Goal: Information Seeking & Learning: Learn about a topic

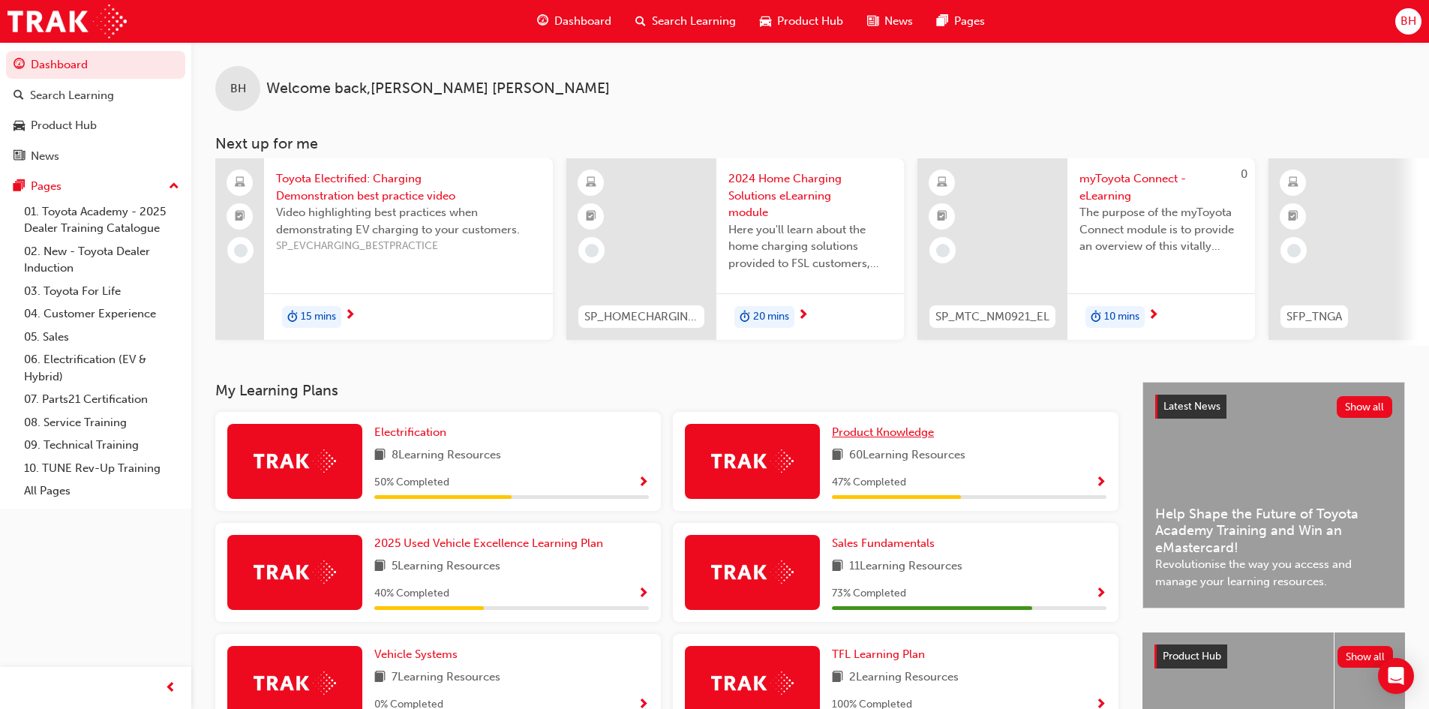
click at [866, 439] on span "Product Knowledge" at bounding box center [883, 432] width 102 height 14
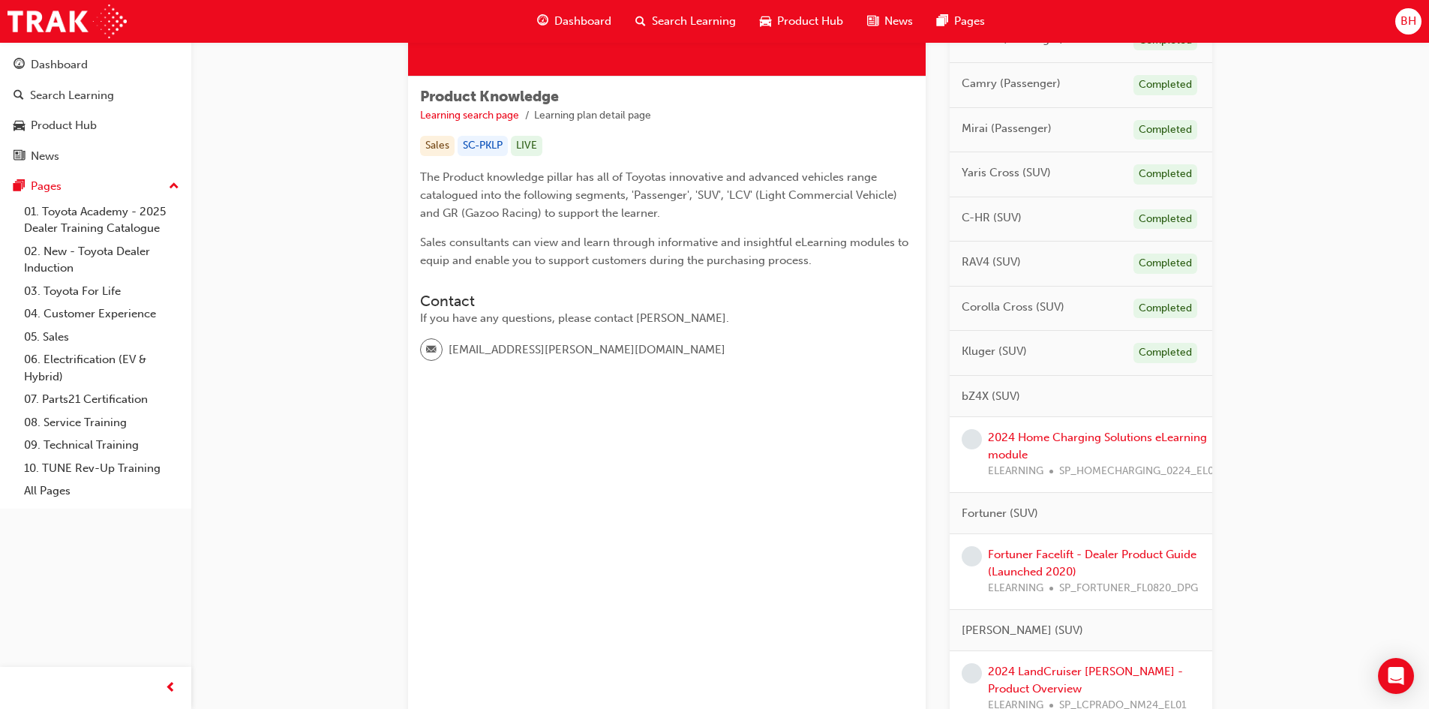
scroll to position [225, 0]
drag, startPoint x: 558, startPoint y: 323, endPoint x: 717, endPoint y: 319, distance: 159.1
click at [717, 319] on div "If you have any questions, please contact [PERSON_NAME]." at bounding box center [667, 319] width 494 height 17
click at [718, 319] on div "If you have any questions, please contact [PERSON_NAME]." at bounding box center [667, 319] width 494 height 17
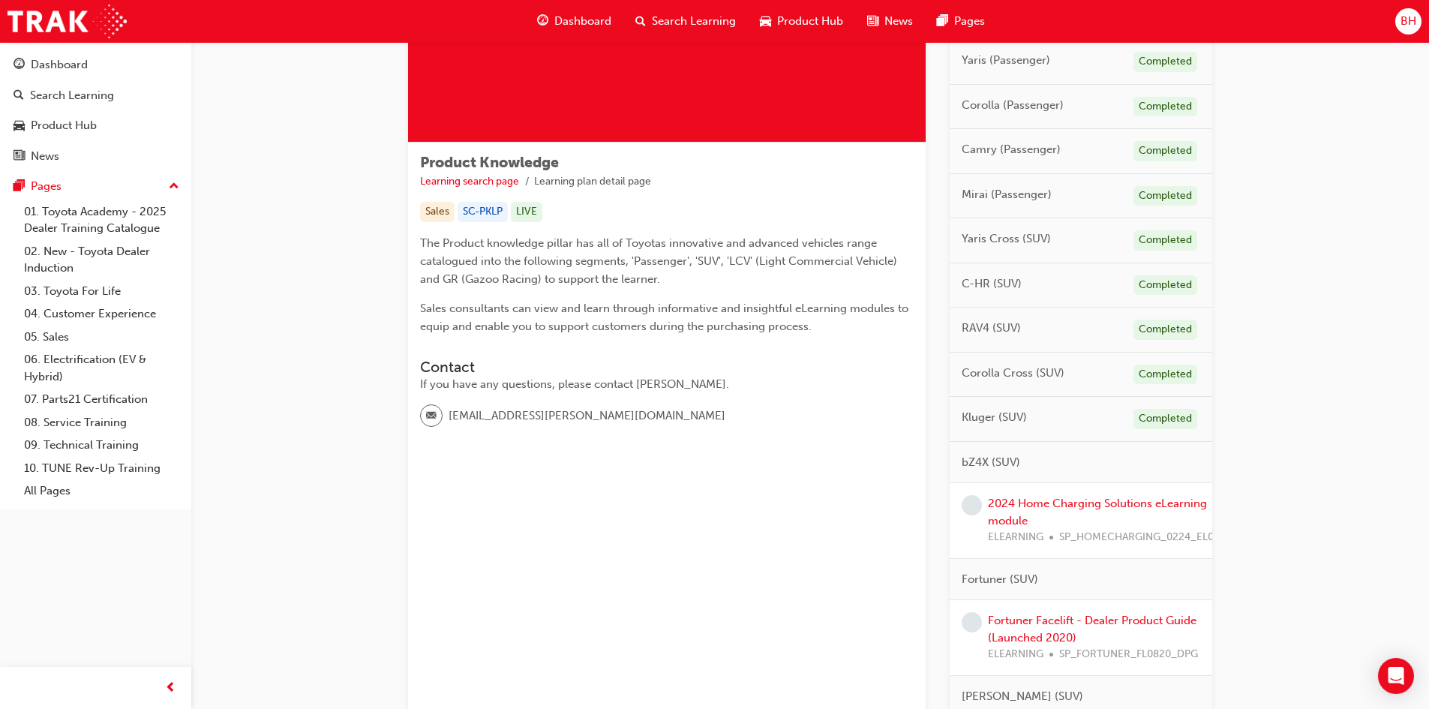
scroll to position [300, 0]
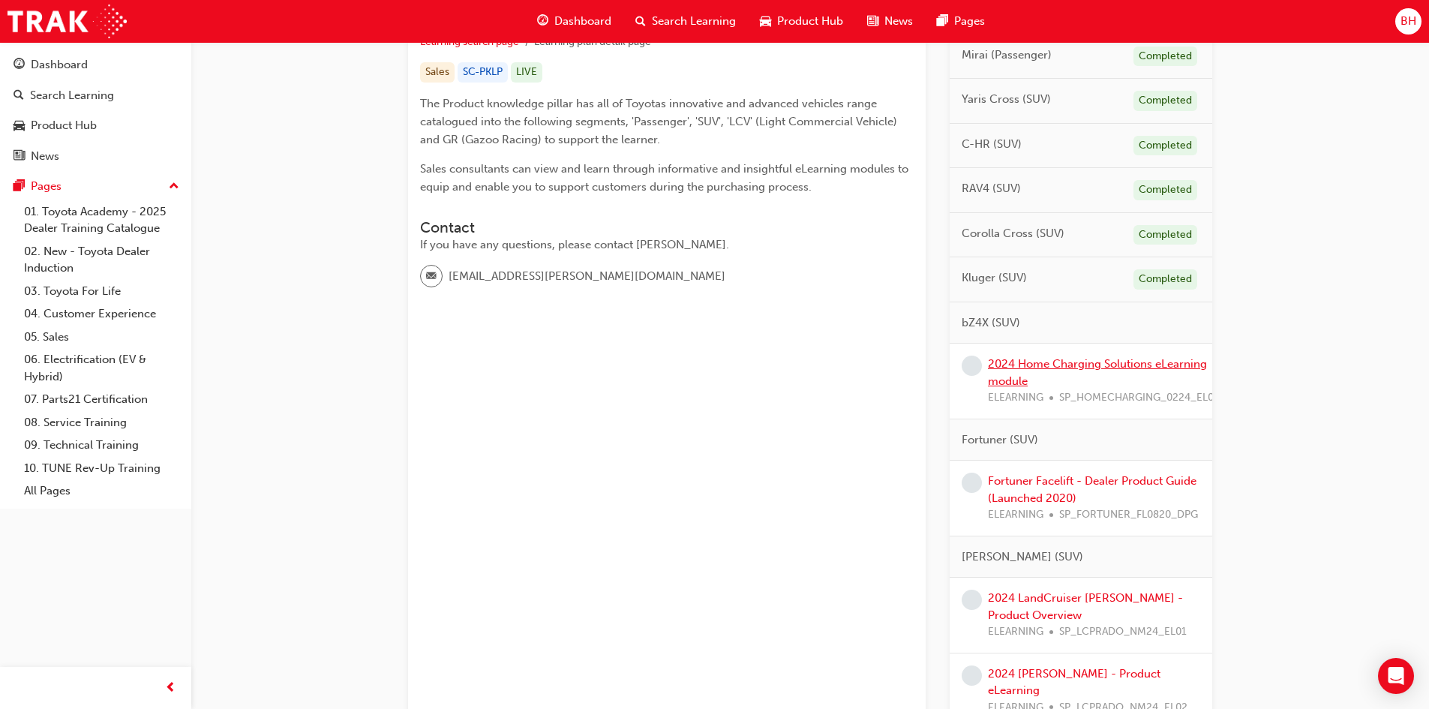
click at [1038, 367] on link "2024 Home Charging Solutions eLearning module" at bounding box center [1097, 372] width 219 height 31
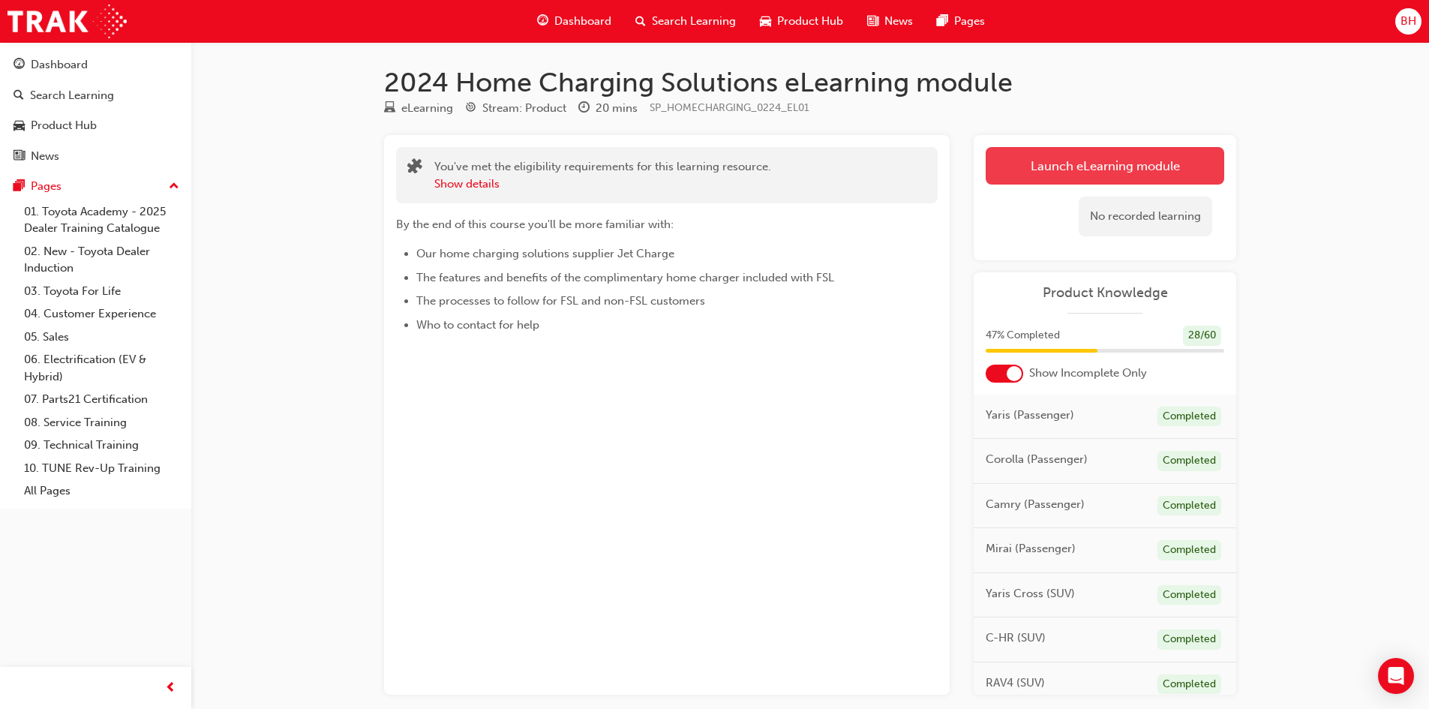
click at [1034, 167] on link "Launch eLearning module" at bounding box center [1105, 166] width 239 height 38
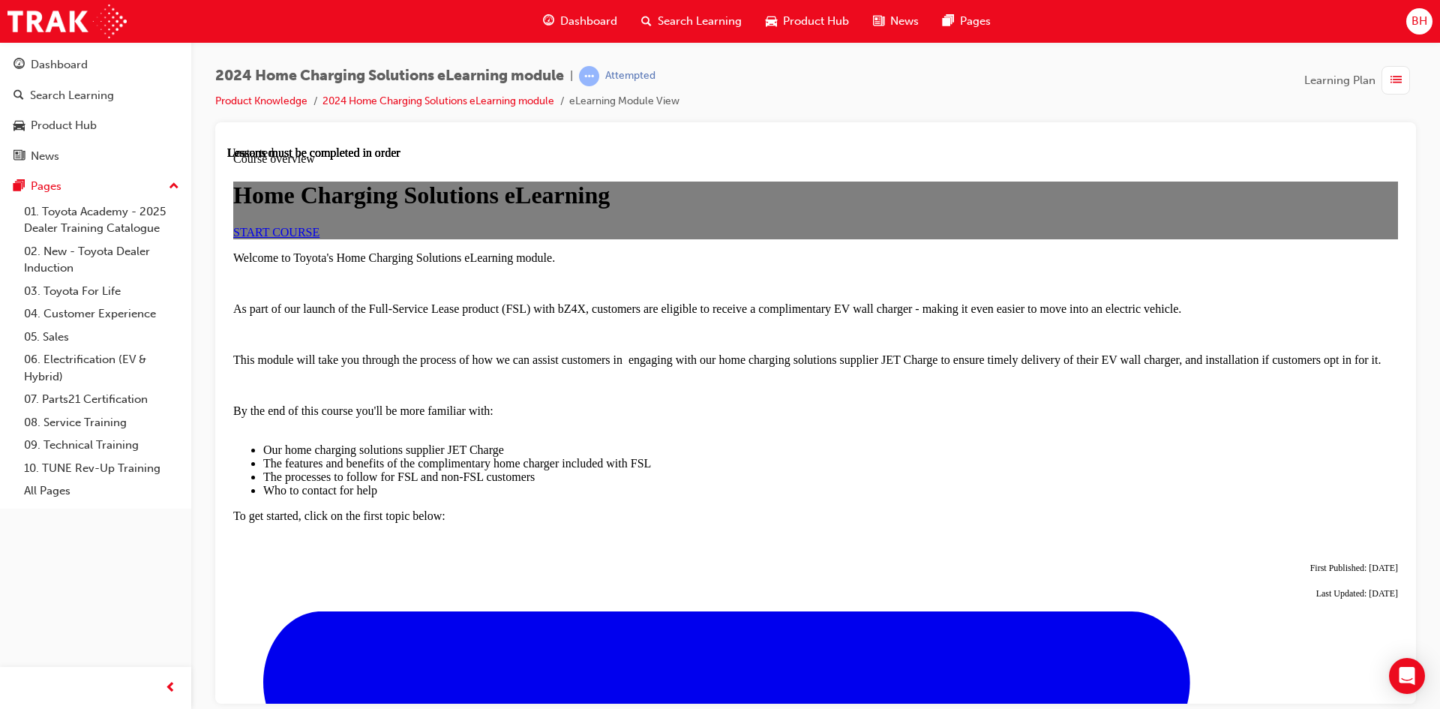
click at [320, 238] on span "START COURSE" at bounding box center [276, 231] width 86 height 13
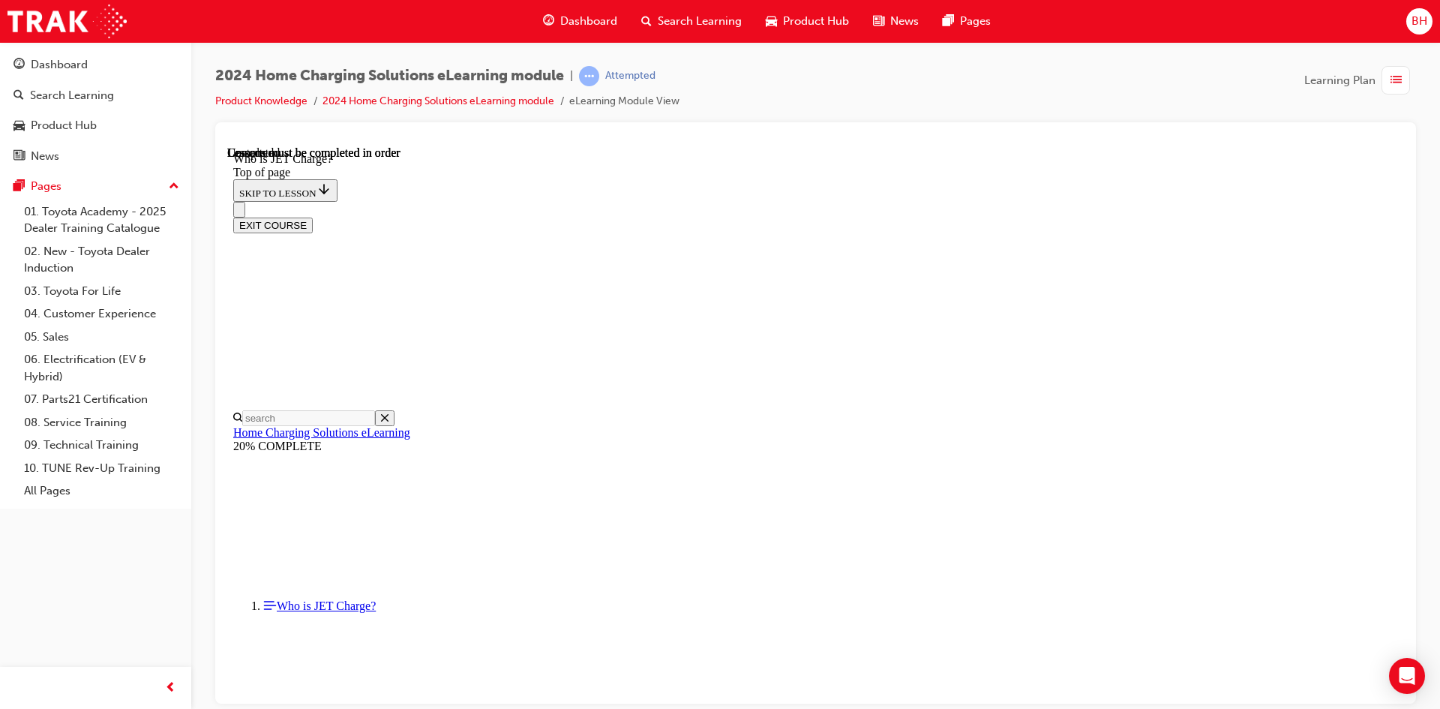
scroll to position [195, 0]
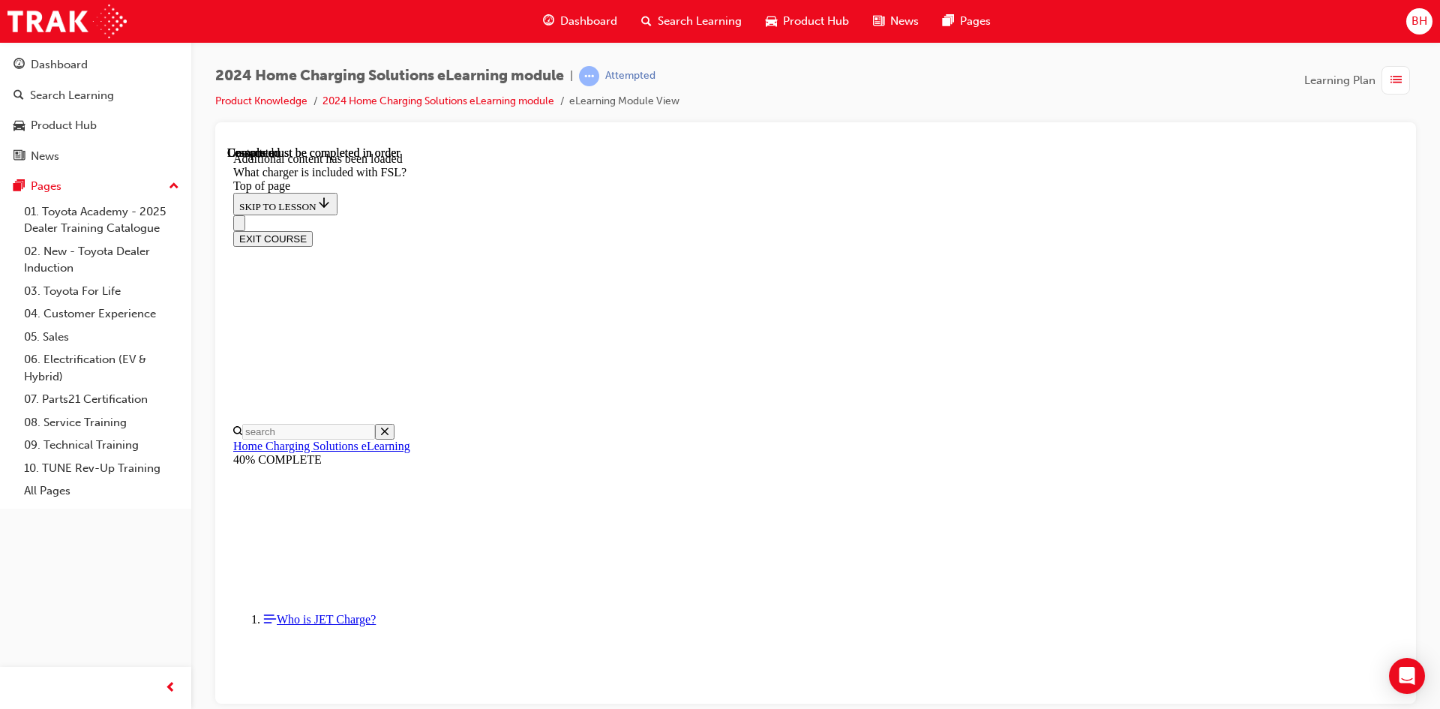
scroll to position [1796, 0]
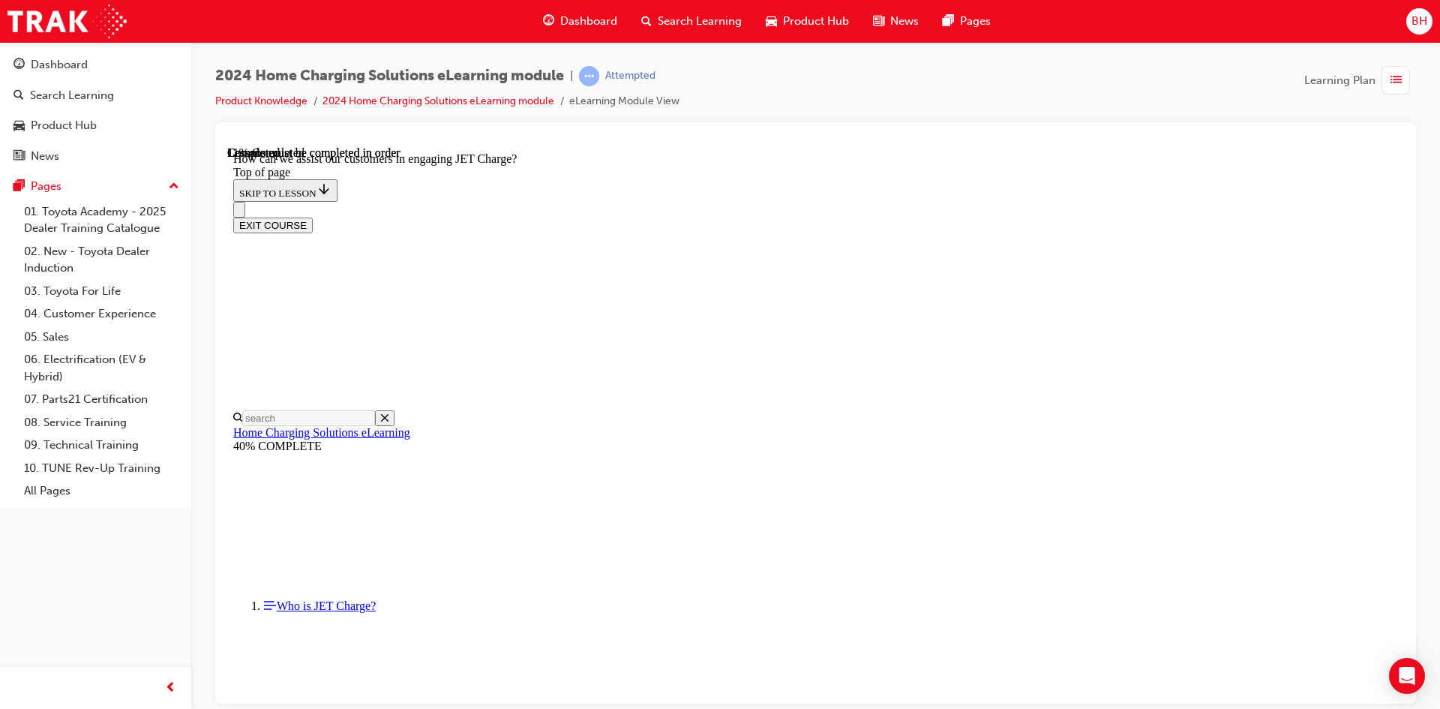
scroll to position [272, 0]
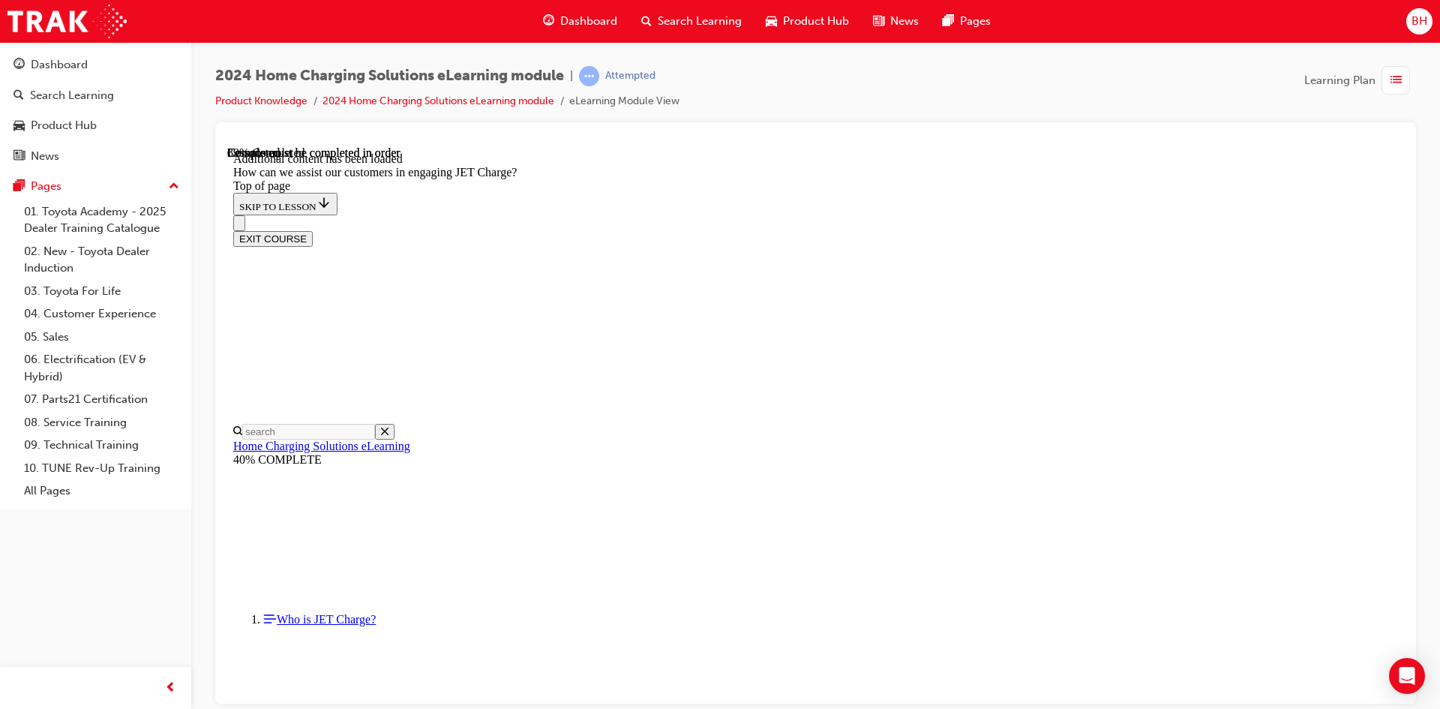
scroll to position [1767, 0]
drag, startPoint x: 833, startPoint y: 481, endPoint x: 886, endPoint y: 481, distance: 53.3
drag, startPoint x: 848, startPoint y: 390, endPoint x: 863, endPoint y: 390, distance: 15.0
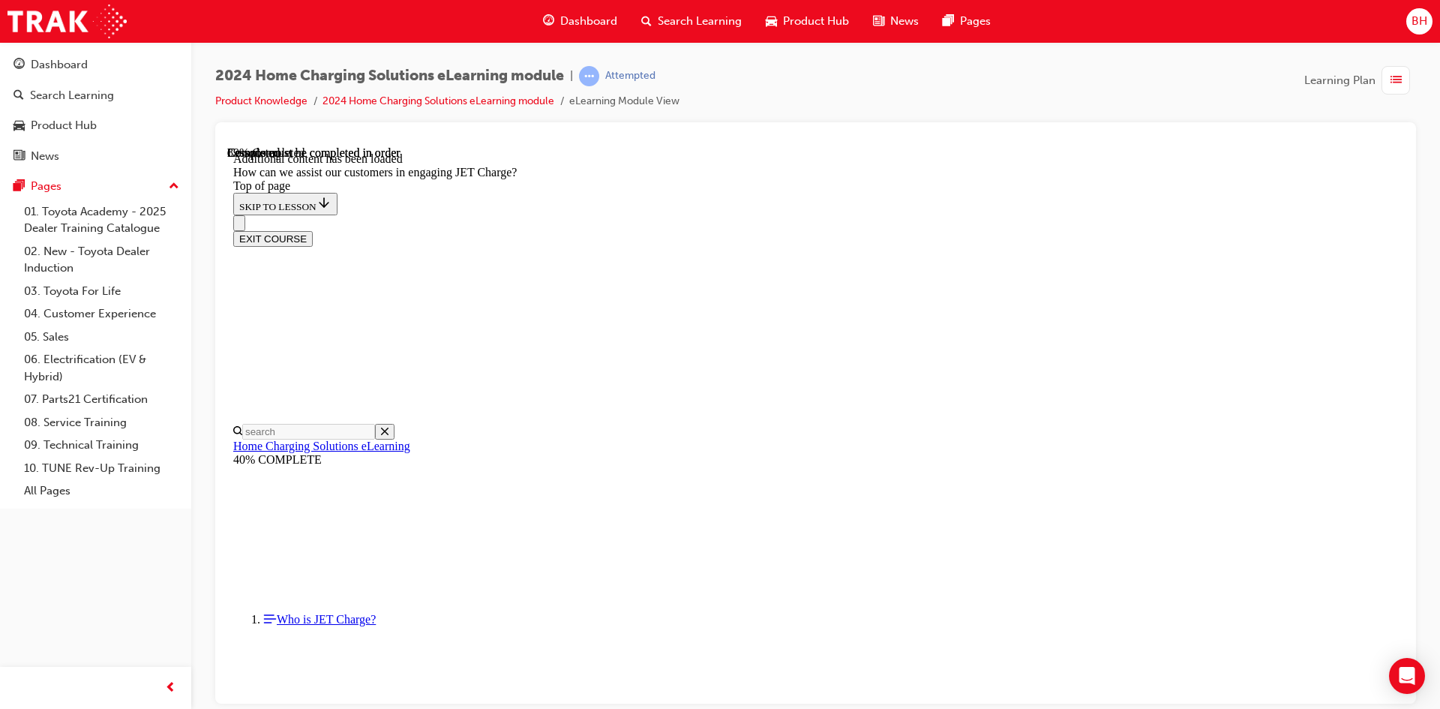
drag, startPoint x: 823, startPoint y: 395, endPoint x: 960, endPoint y: 321, distance: 156.1
drag, startPoint x: 753, startPoint y: 623, endPoint x: 900, endPoint y: 398, distance: 268.8
drag, startPoint x: 787, startPoint y: 602, endPoint x: 858, endPoint y: 602, distance: 71.3
drag, startPoint x: 789, startPoint y: 529, endPoint x: 871, endPoint y: 547, distance: 83.7
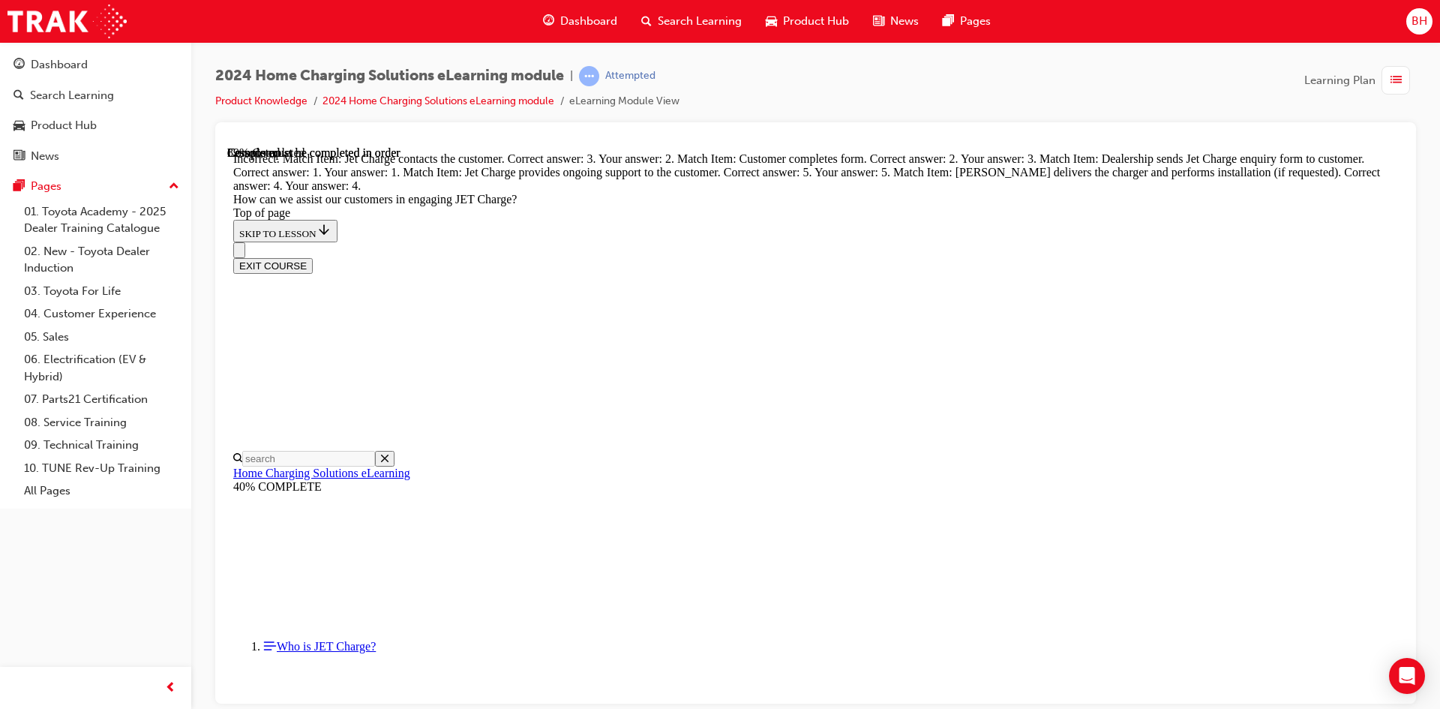
scroll to position [1931, 0]
drag, startPoint x: 785, startPoint y: 262, endPoint x: 863, endPoint y: 331, distance: 103.6
drag, startPoint x: 898, startPoint y: 406, endPoint x: 839, endPoint y: 401, distance: 59.5
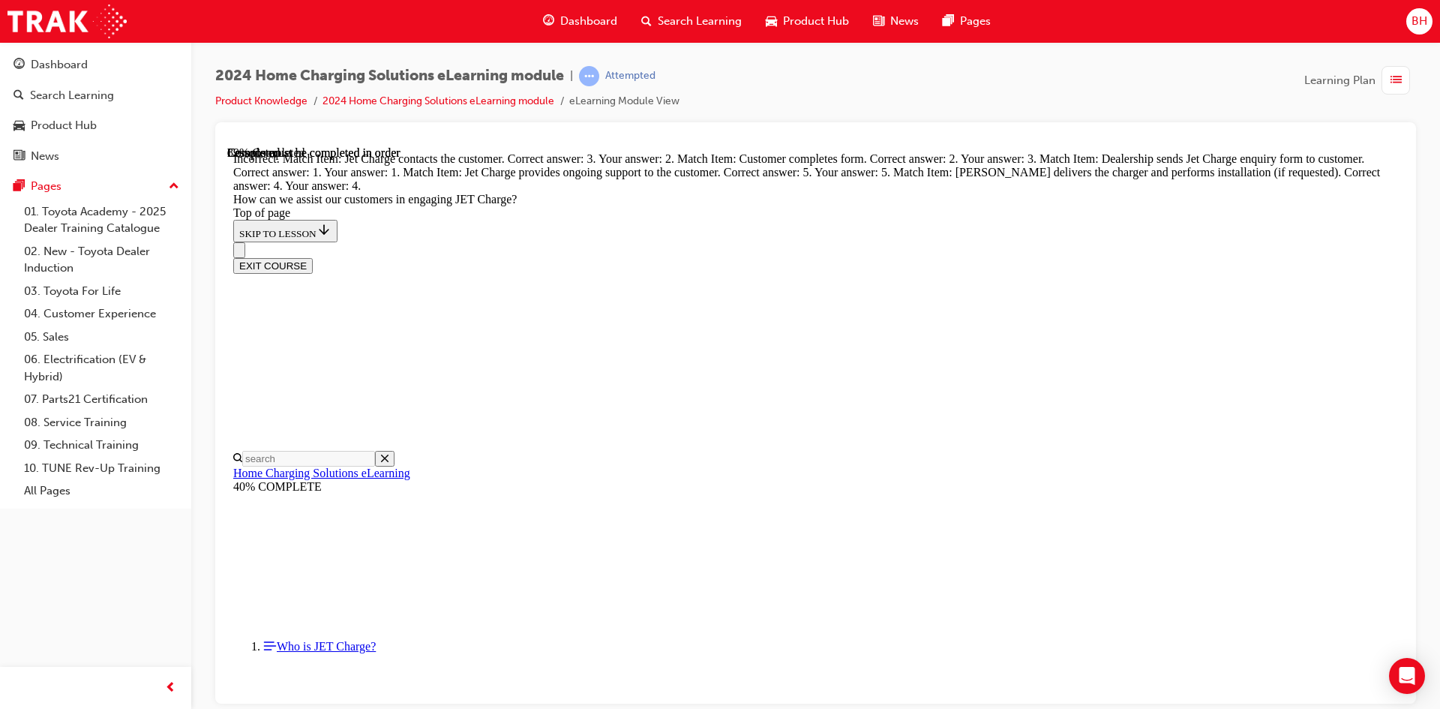
drag, startPoint x: 853, startPoint y: 333, endPoint x: 906, endPoint y: 413, distance: 96.3
drag, startPoint x: 773, startPoint y: 316, endPoint x: 862, endPoint y: 322, distance: 89.5
drag, startPoint x: 812, startPoint y: 490, endPoint x: 856, endPoint y: 239, distance: 254.3
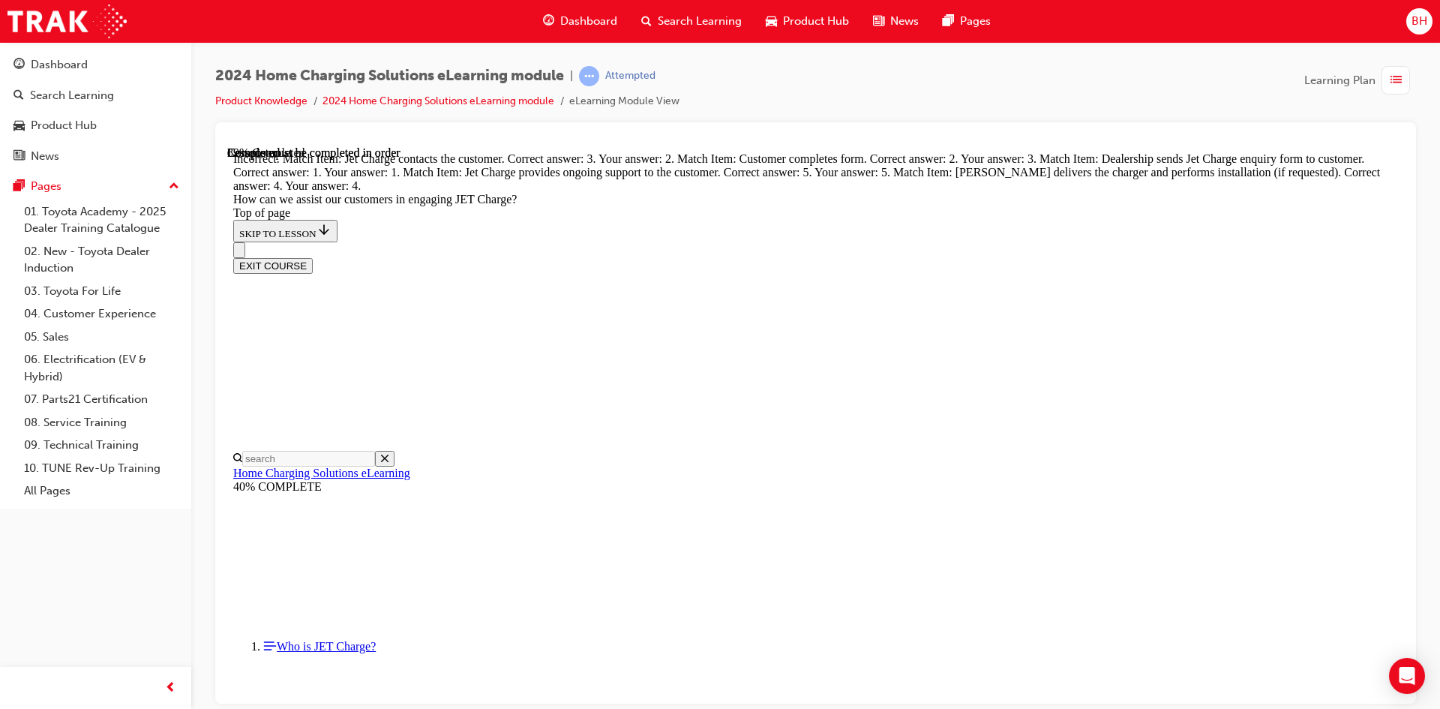
drag, startPoint x: 787, startPoint y: 544, endPoint x: 845, endPoint y: 544, distance: 58.5
drag, startPoint x: 800, startPoint y: 491, endPoint x: 869, endPoint y: 485, distance: 69.3
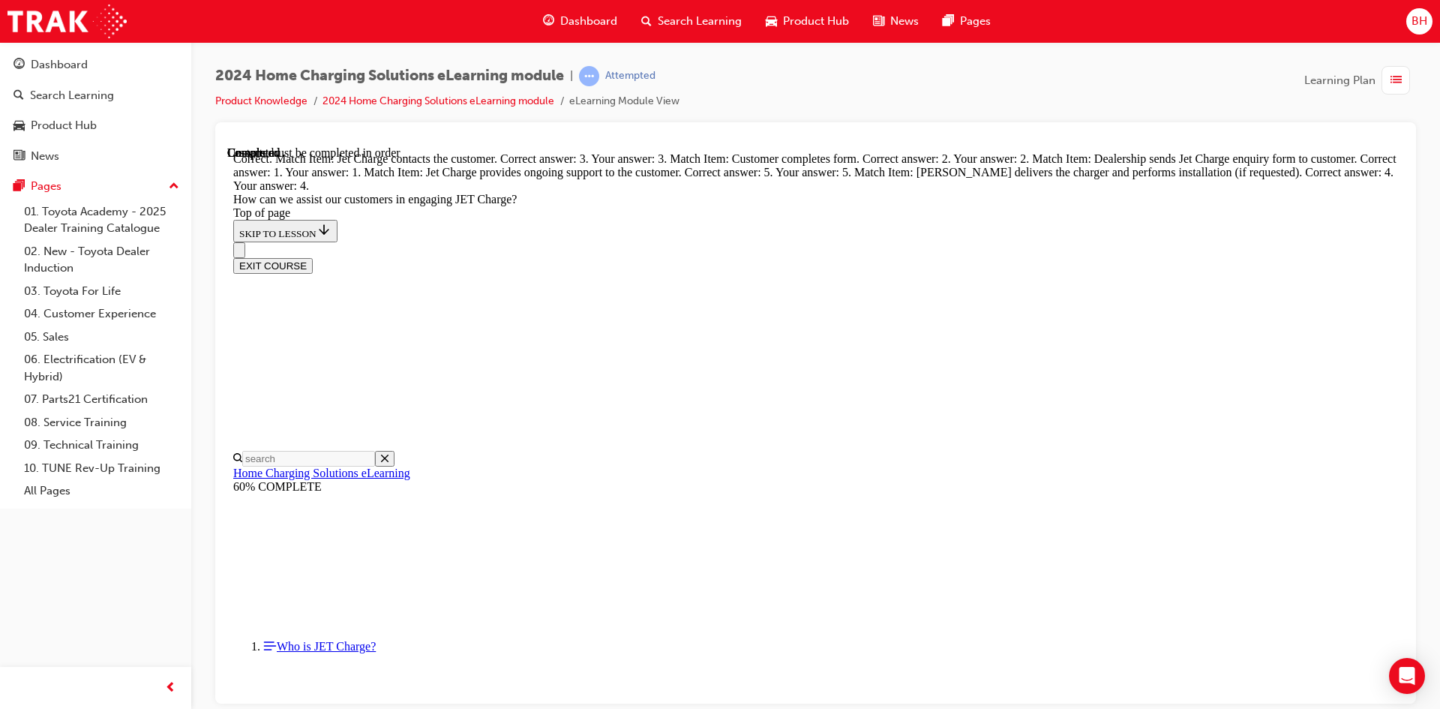
scroll to position [2510, 0]
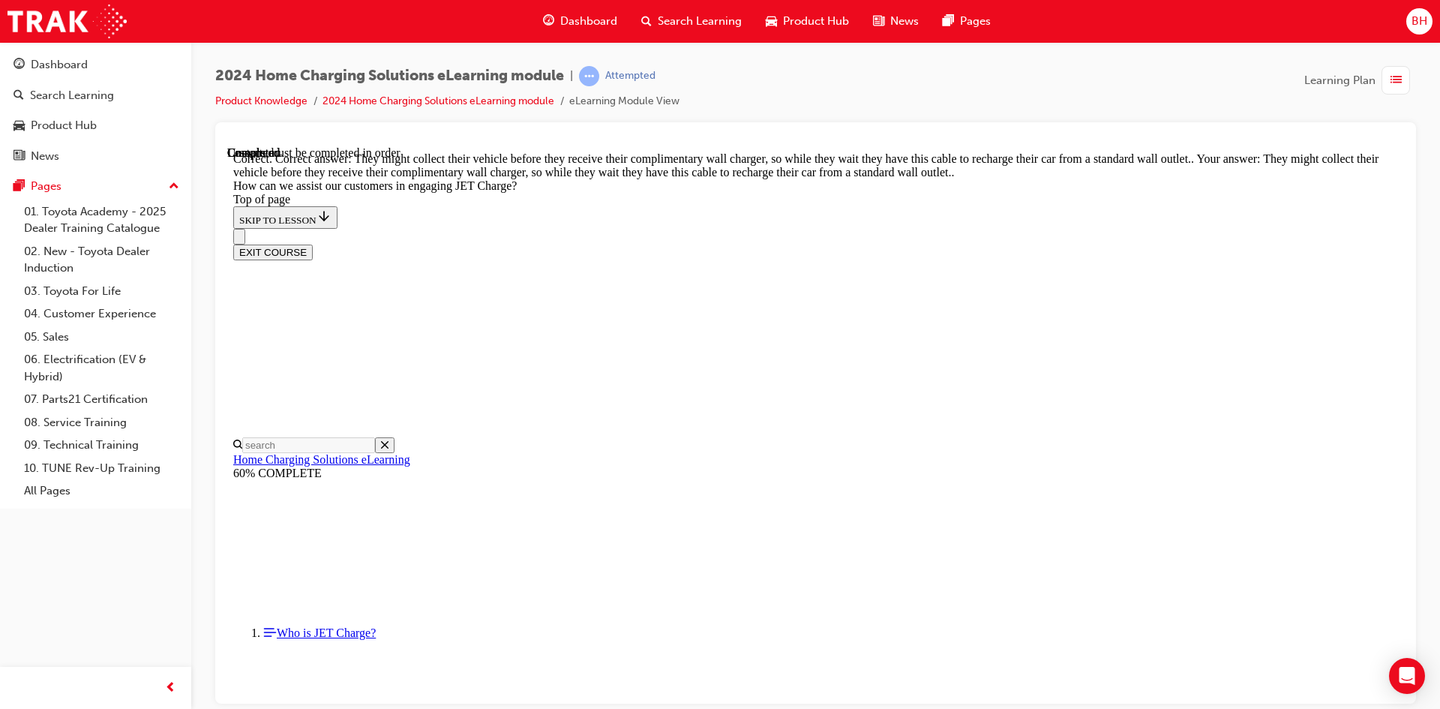
scroll to position [2641, 0]
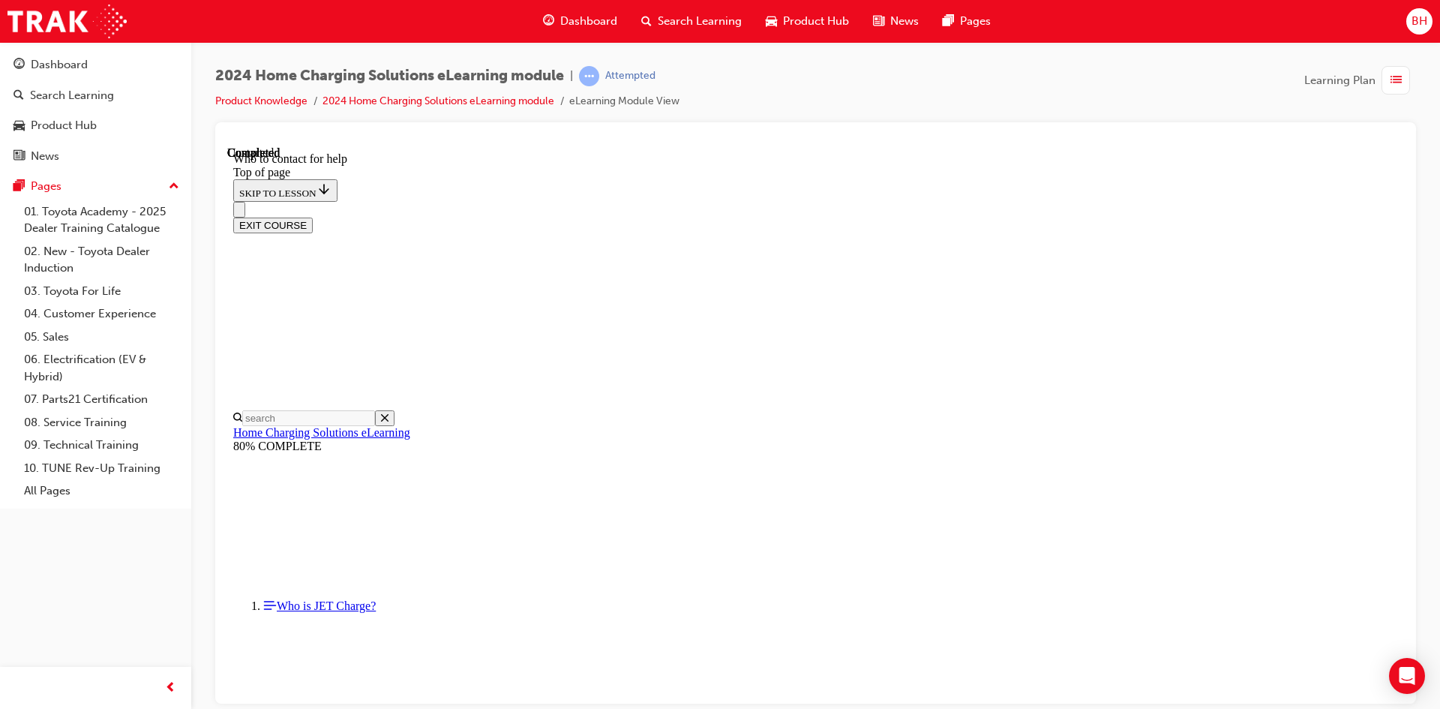
scroll to position [1722, 0]
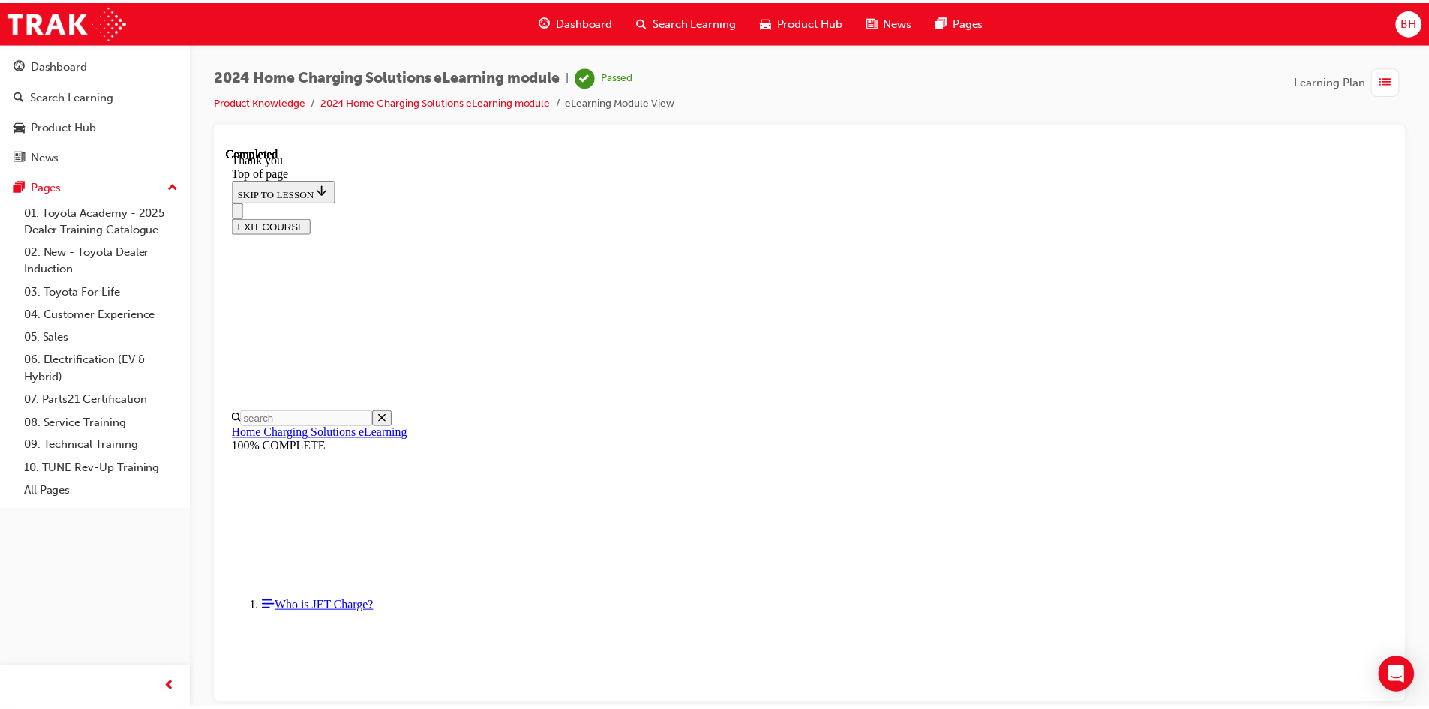
scroll to position [424, 0]
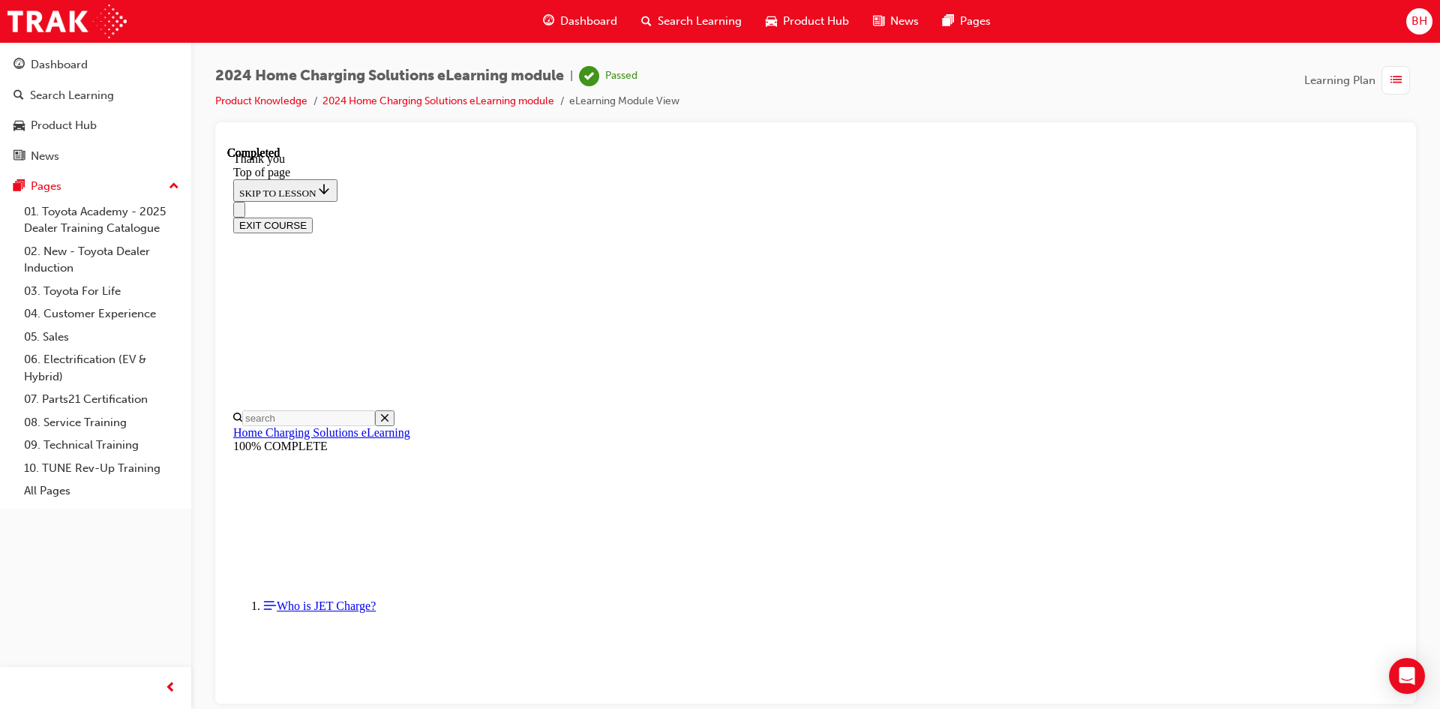
click at [578, 17] on span "Dashboard" at bounding box center [588, 21] width 57 height 17
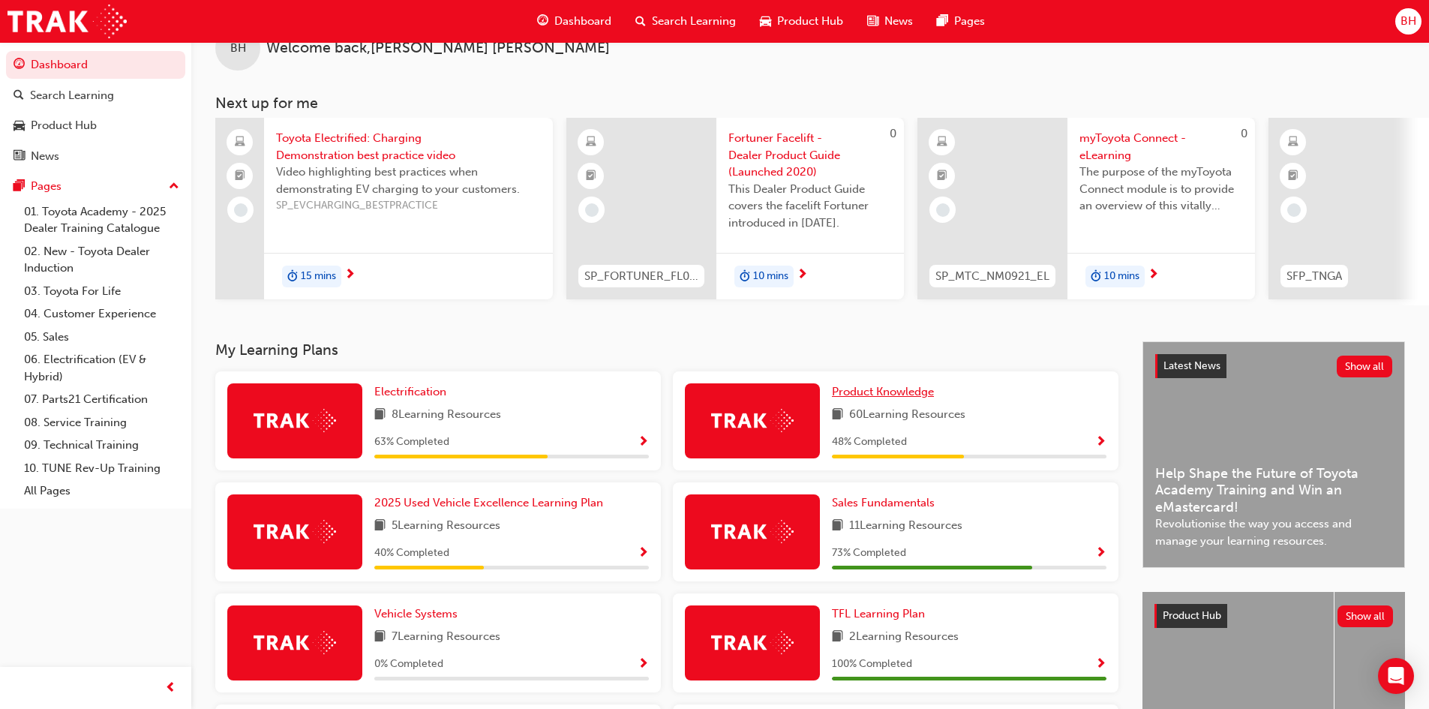
scroll to position [75, 0]
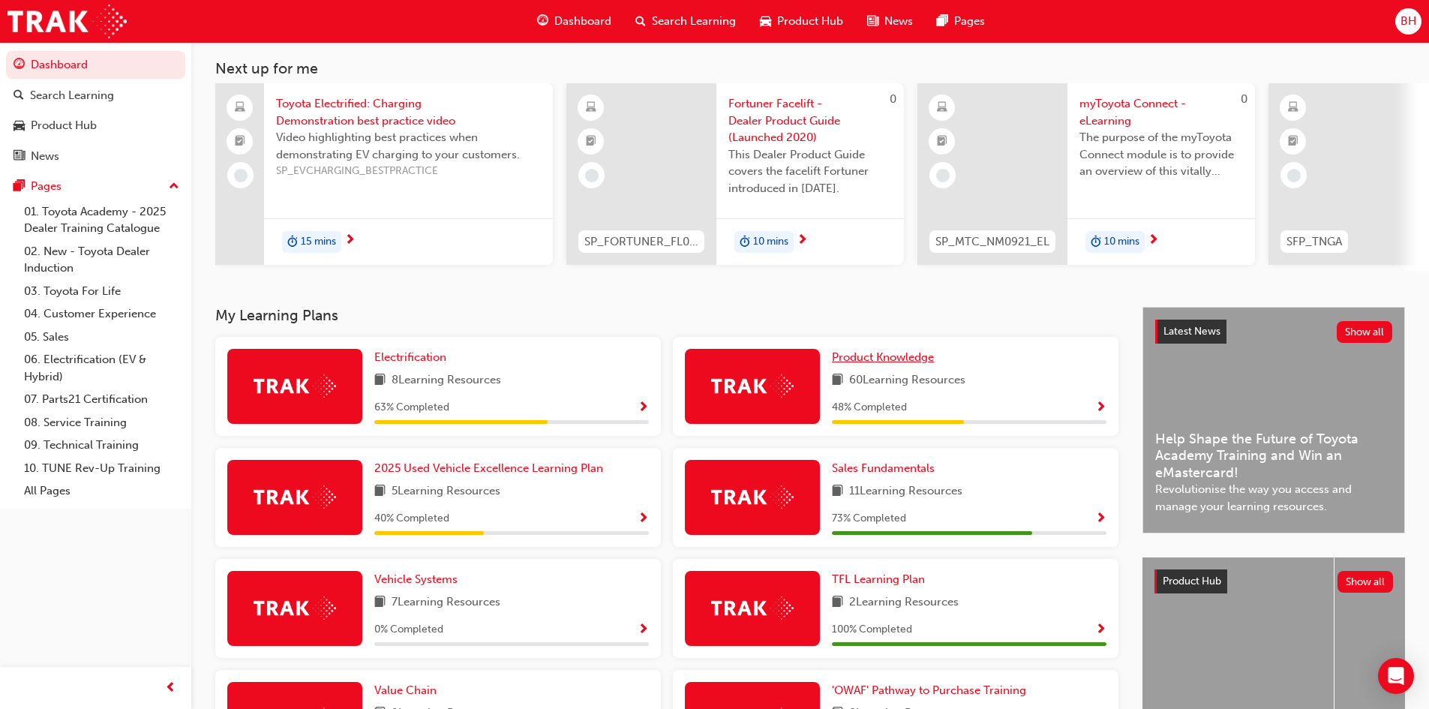
click at [904, 364] on span "Product Knowledge" at bounding box center [883, 357] width 102 height 14
